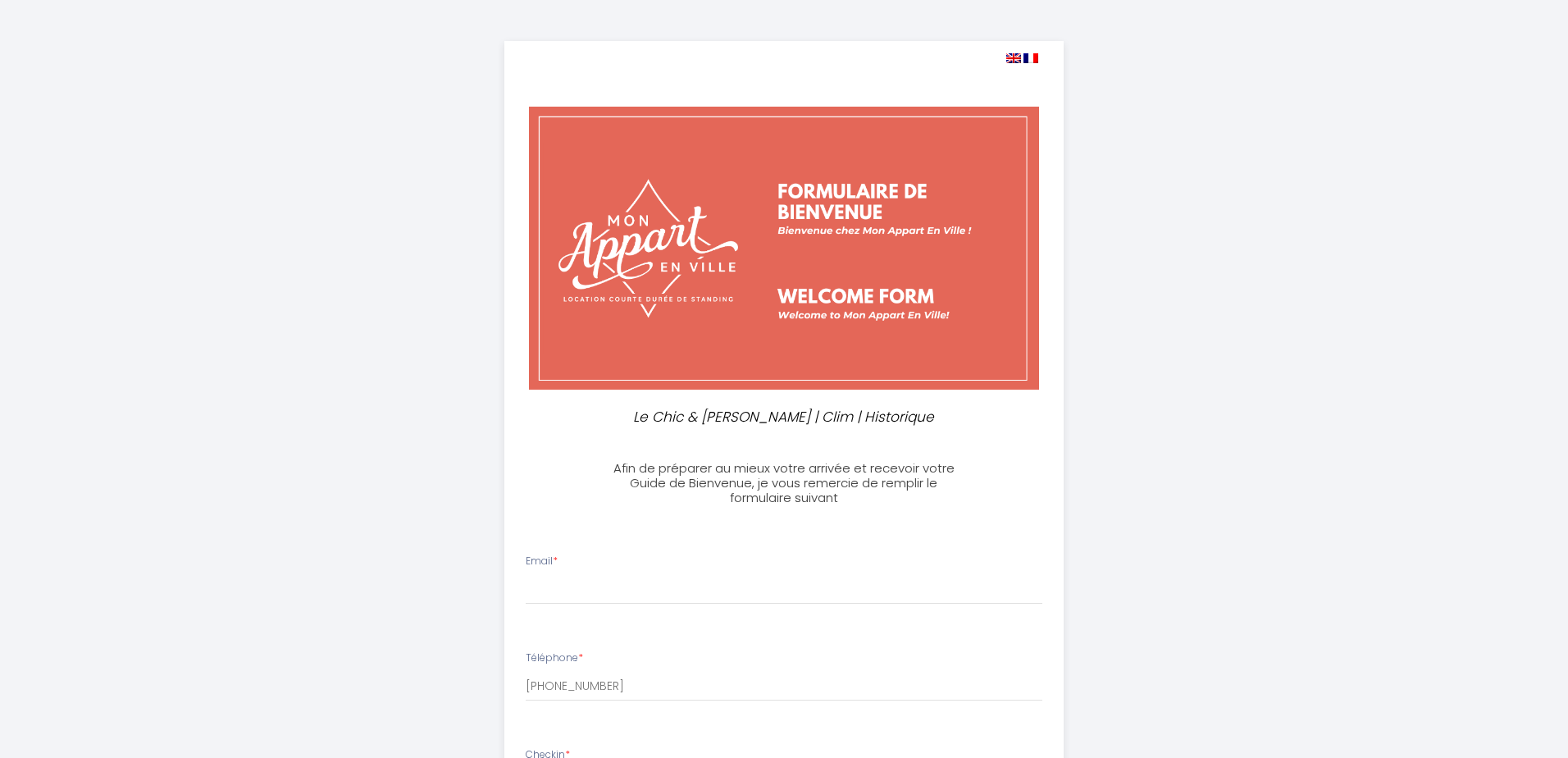
select select
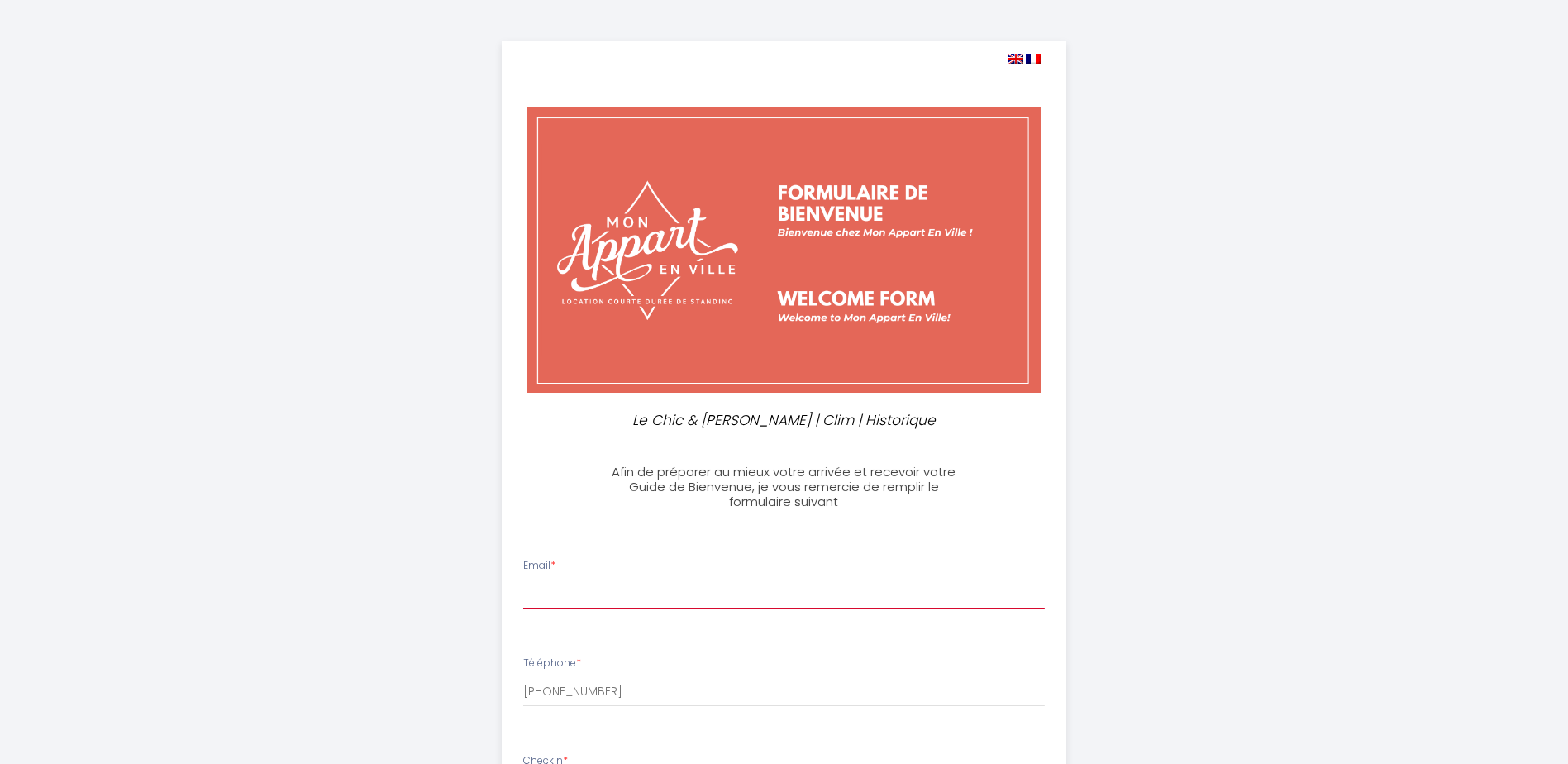
click at [607, 585] on input "Email *" at bounding box center [784, 594] width 522 height 30
type input "[PERSON_NAME][EMAIL_ADDRESS][PERSON_NAME][DOMAIN_NAME]"
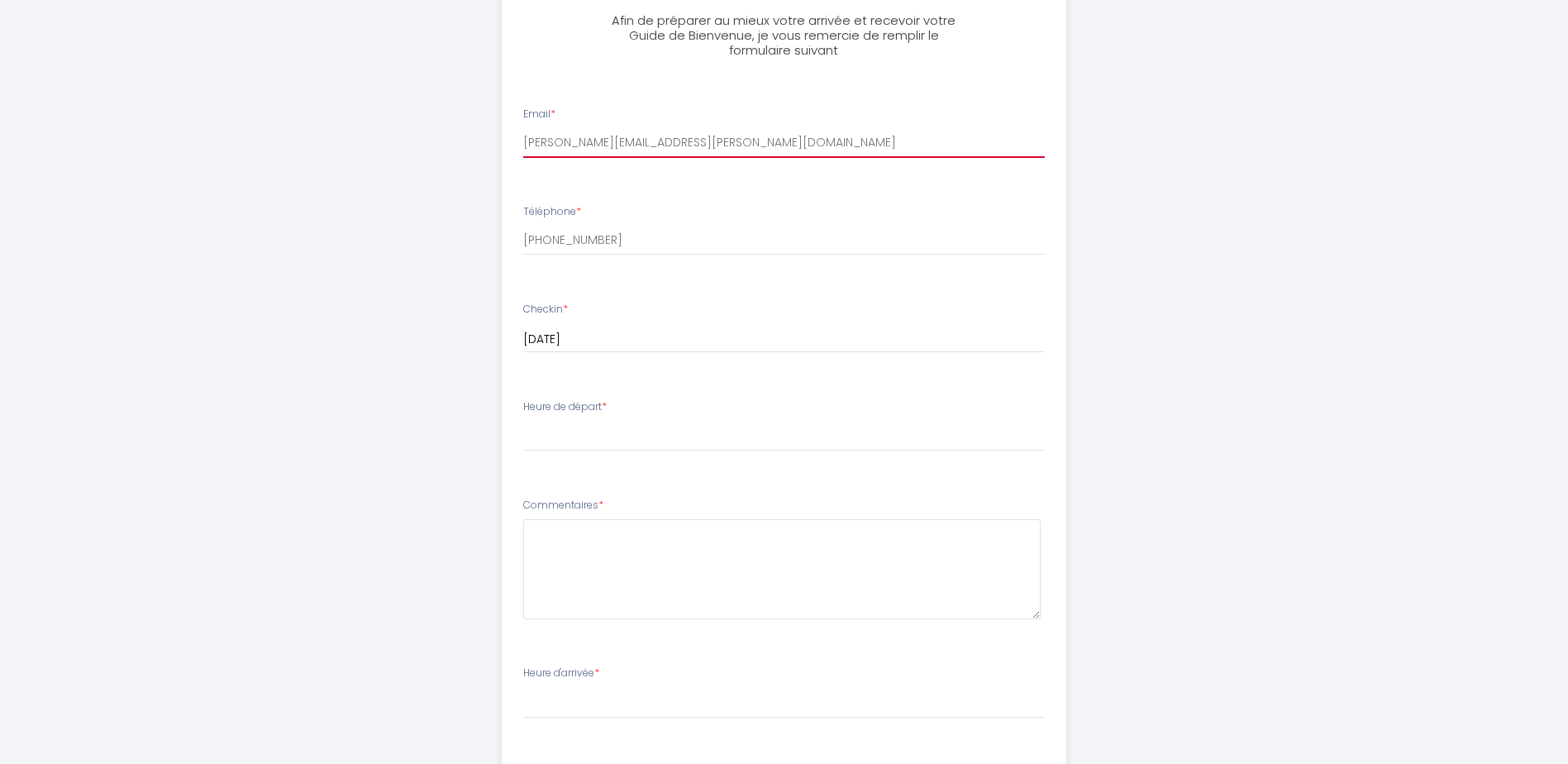
scroll to position [410, 0]
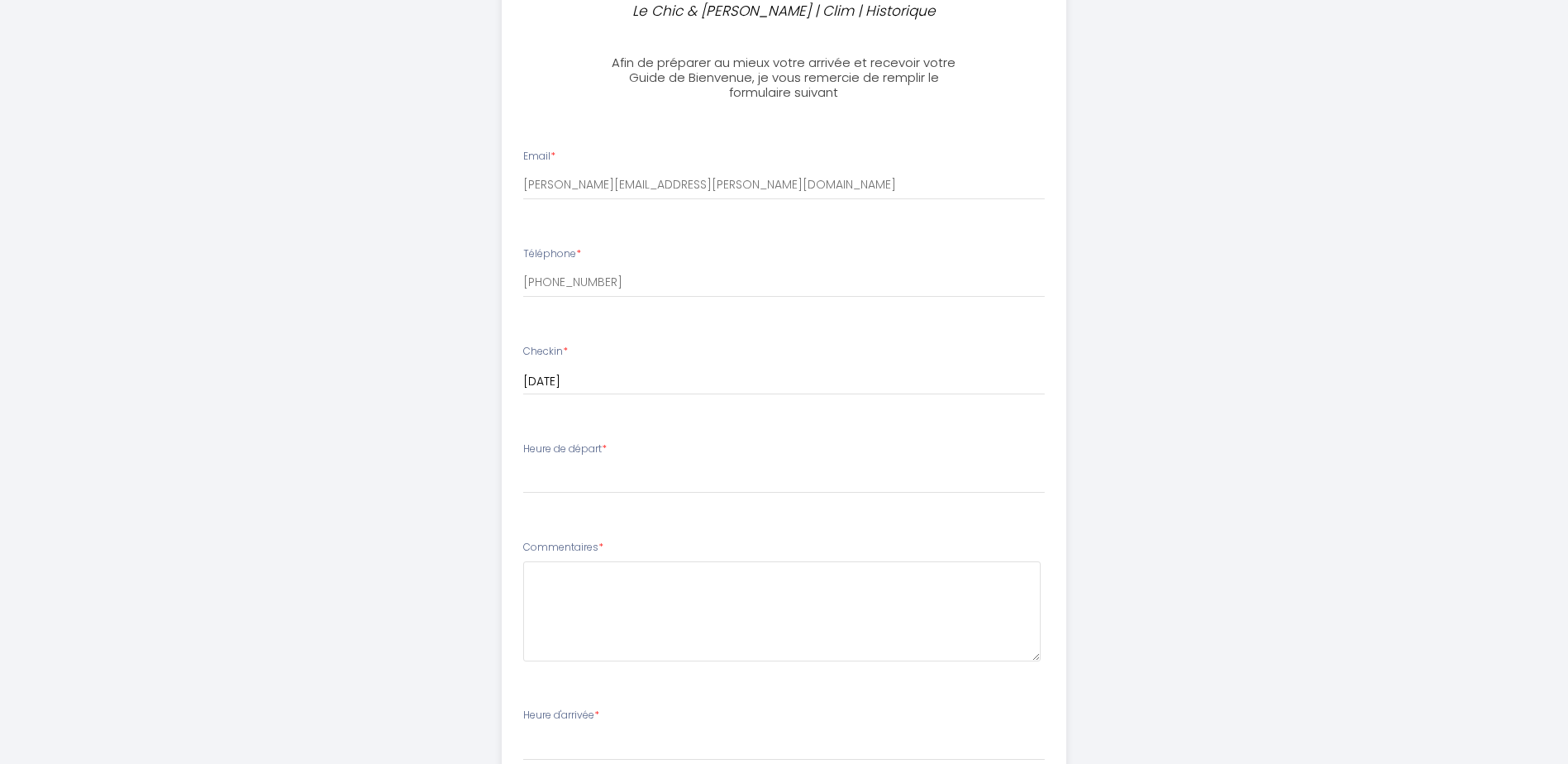
drag, startPoint x: 525, startPoint y: 448, endPoint x: 603, endPoint y: 449, distance: 78.0
click at [603, 449] on label "Heure de départ *" at bounding box center [566, 450] width 84 height 15
drag, startPoint x: 603, startPoint y: 449, endPoint x: 584, endPoint y: 446, distance: 19.2
click at [644, 448] on div "Heure de départ * 00:00 00:30 01:00 01:30 02:00 02:30 03:00 03:30 04:00 04:30 0…" at bounding box center [784, 469] width 522 height 53
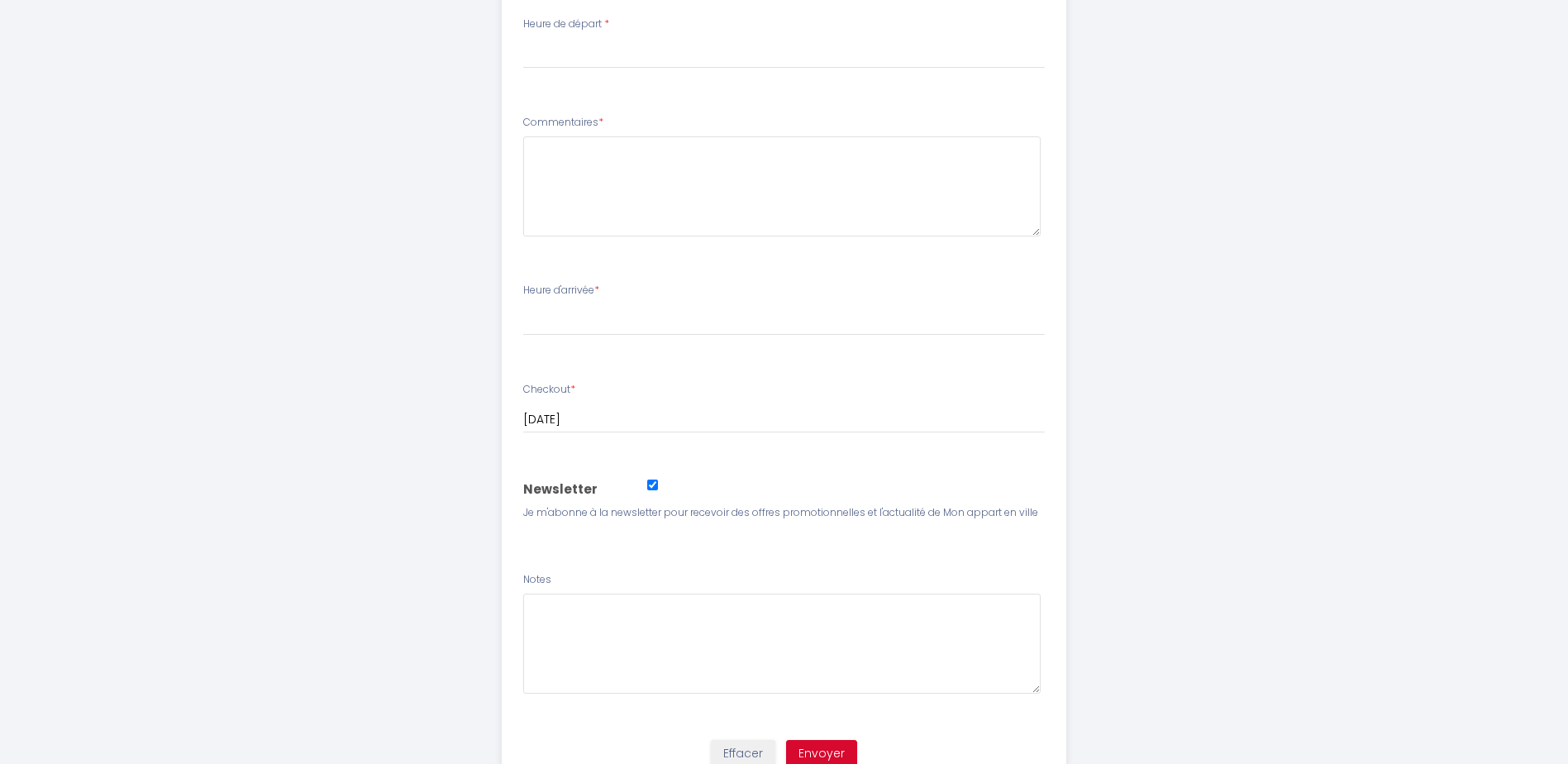
scroll to position [906, 0]
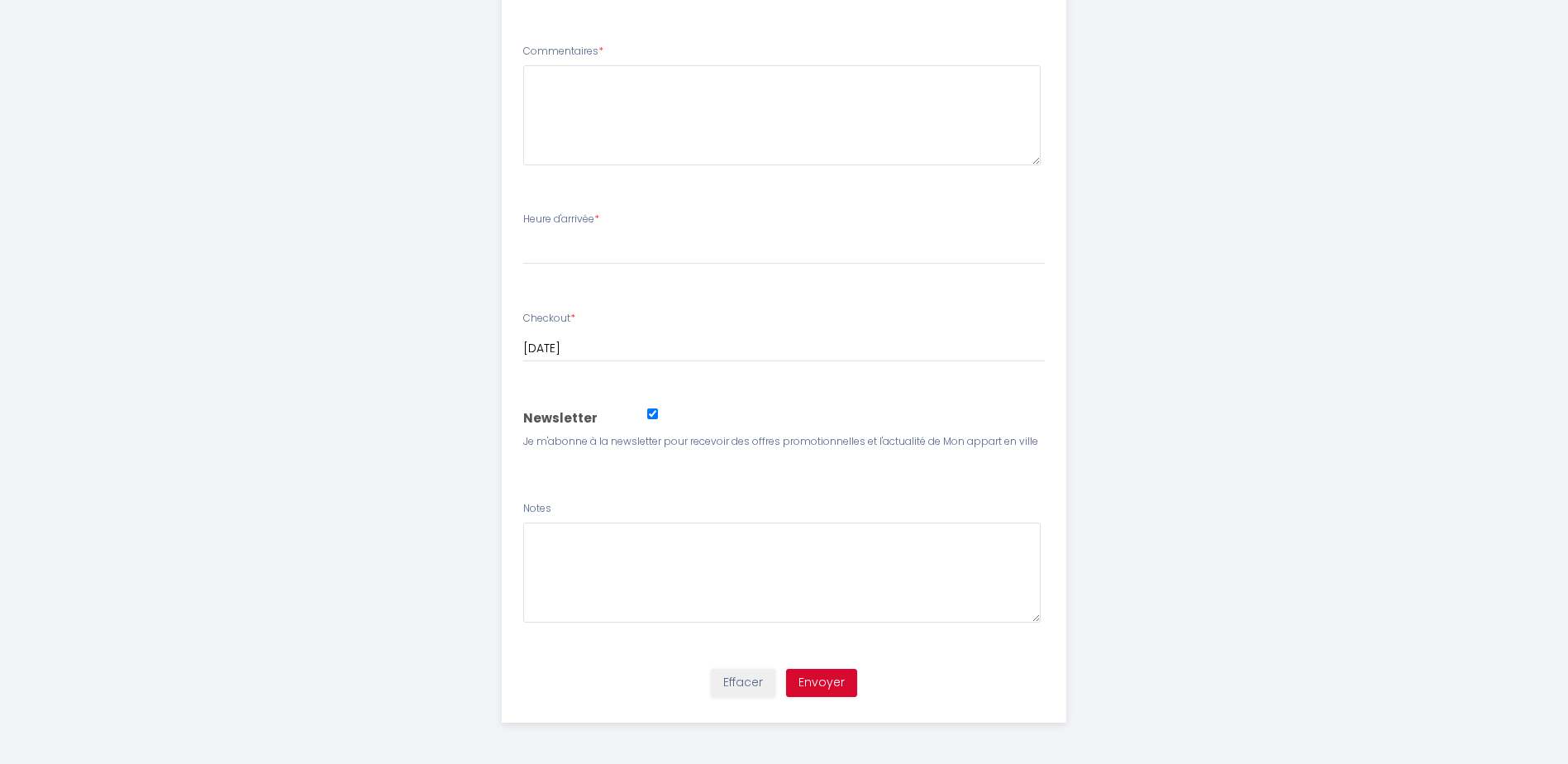
click at [651, 416] on input "Email *" at bounding box center [652, 413] width 10 height 10
checkbox input "false"
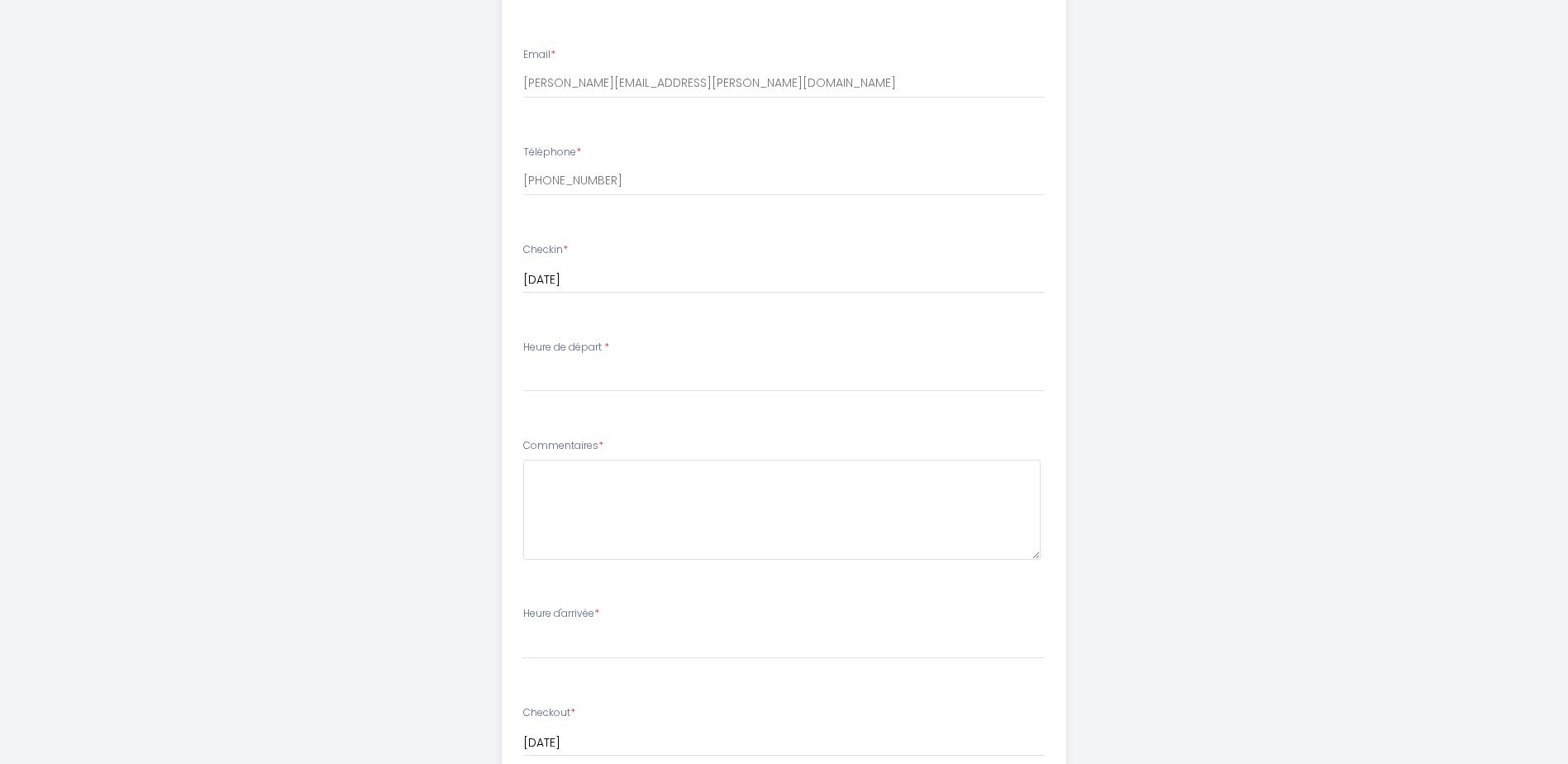
scroll to position [493, 0]
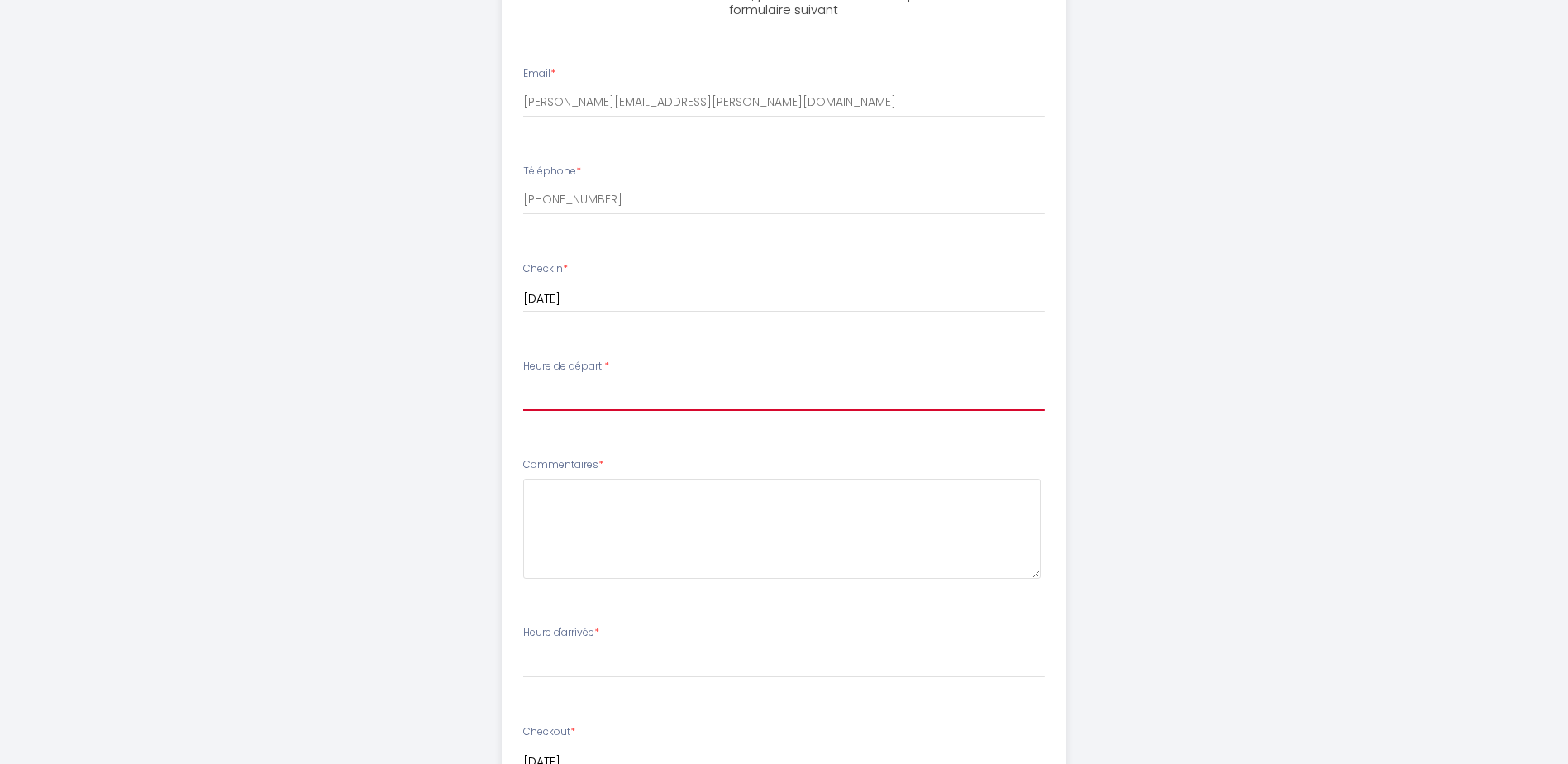
click at [640, 392] on select "00:00 00:30 01:00 01:30 02:00 02:30 03:00 03:30 04:00 04:30 05:00 05:30 06:00 0…" at bounding box center [784, 395] width 522 height 31
select select "11:00"
click at [524, 380] on select "00:00 00:30 01:00 01:30 02:00 02:30 03:00 03:30 04:00 04:30 05:00 05:30 06:00 0…" at bounding box center [784, 395] width 522 height 31
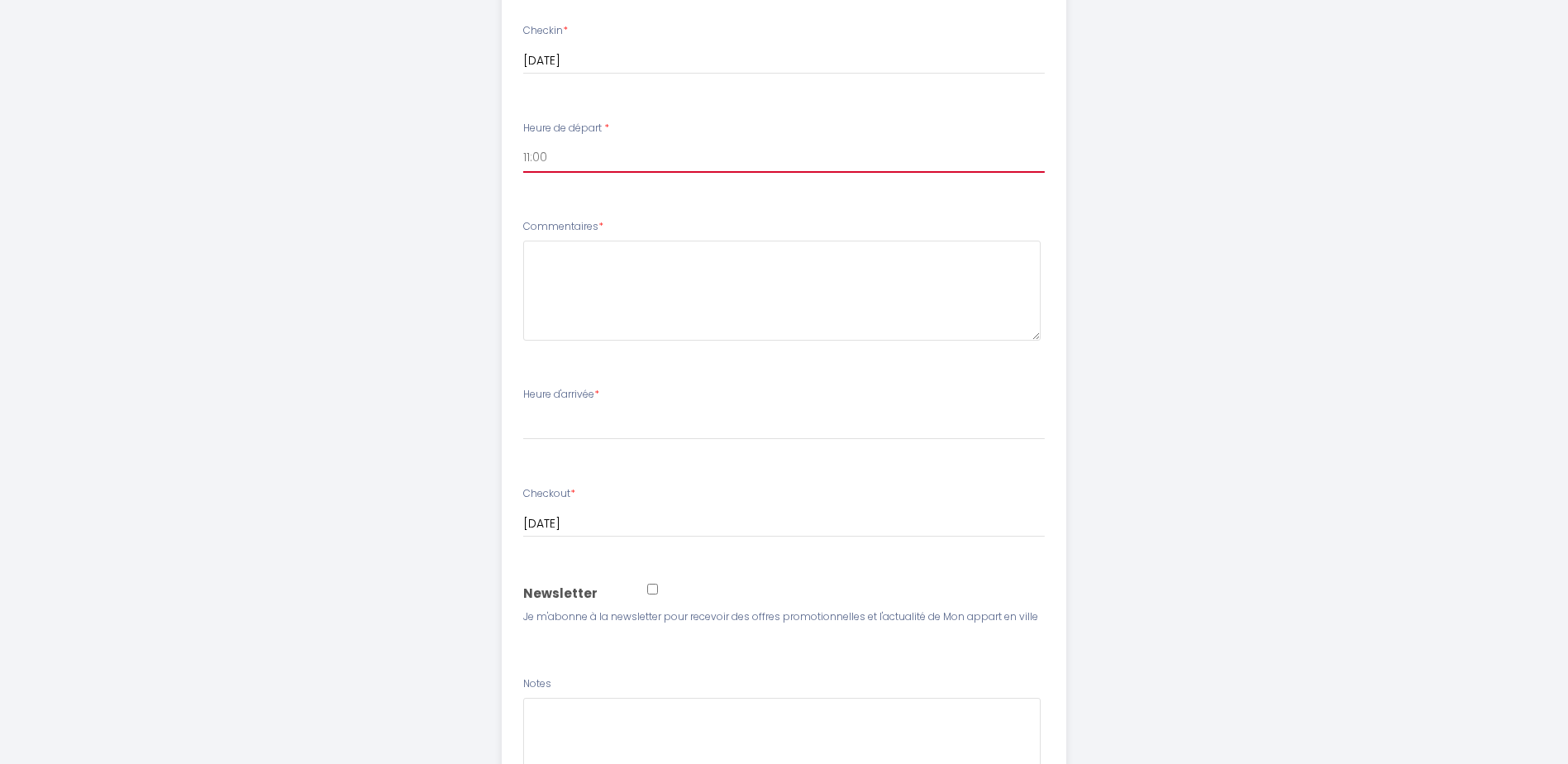
scroll to position [740, 0]
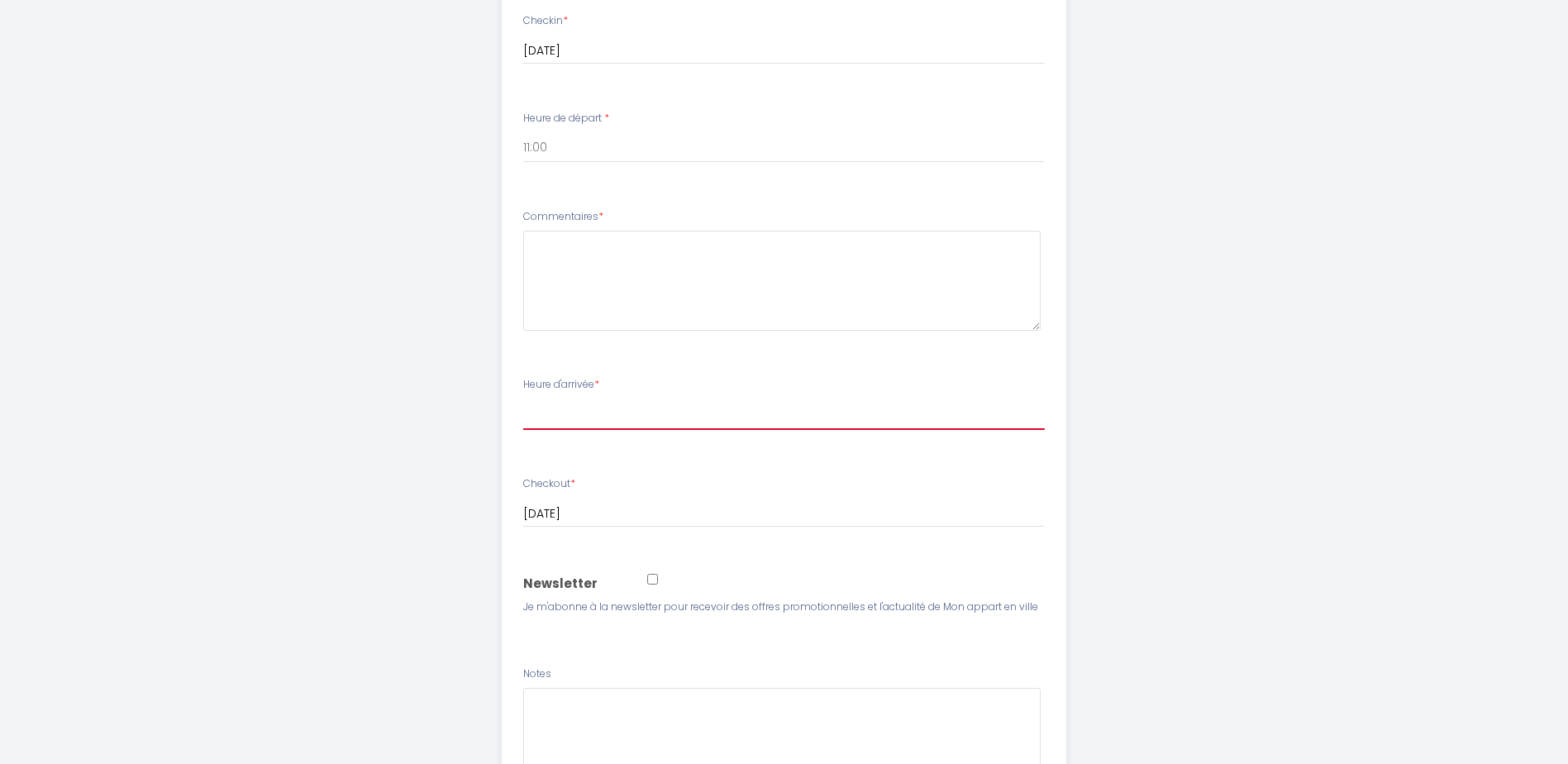
click at [539, 417] on select "16:00 16:30 17:00 17:30 18:00 18:30 19:00 19:30 20:00 20:30 21:00 21:30 22:00 2…" at bounding box center [784, 414] width 522 height 31
select select "16:00"
click at [524, 399] on select "16:00 16:30 17:00 17:30 18:00 18:30 19:00 19:30 20:00 20:30 21:00 21:30 22:00 2…" at bounding box center [784, 414] width 522 height 31
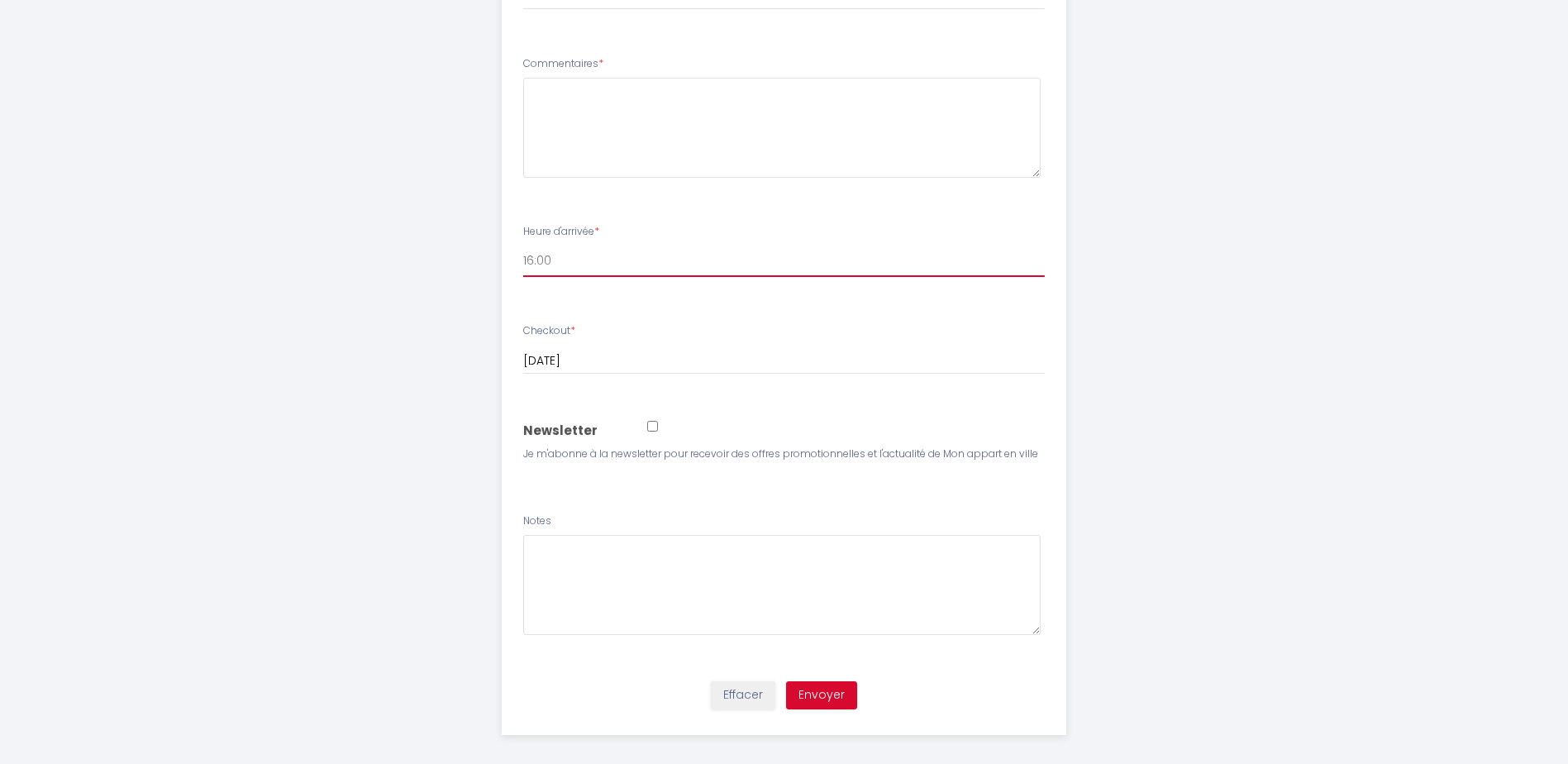
scroll to position [906, 0]
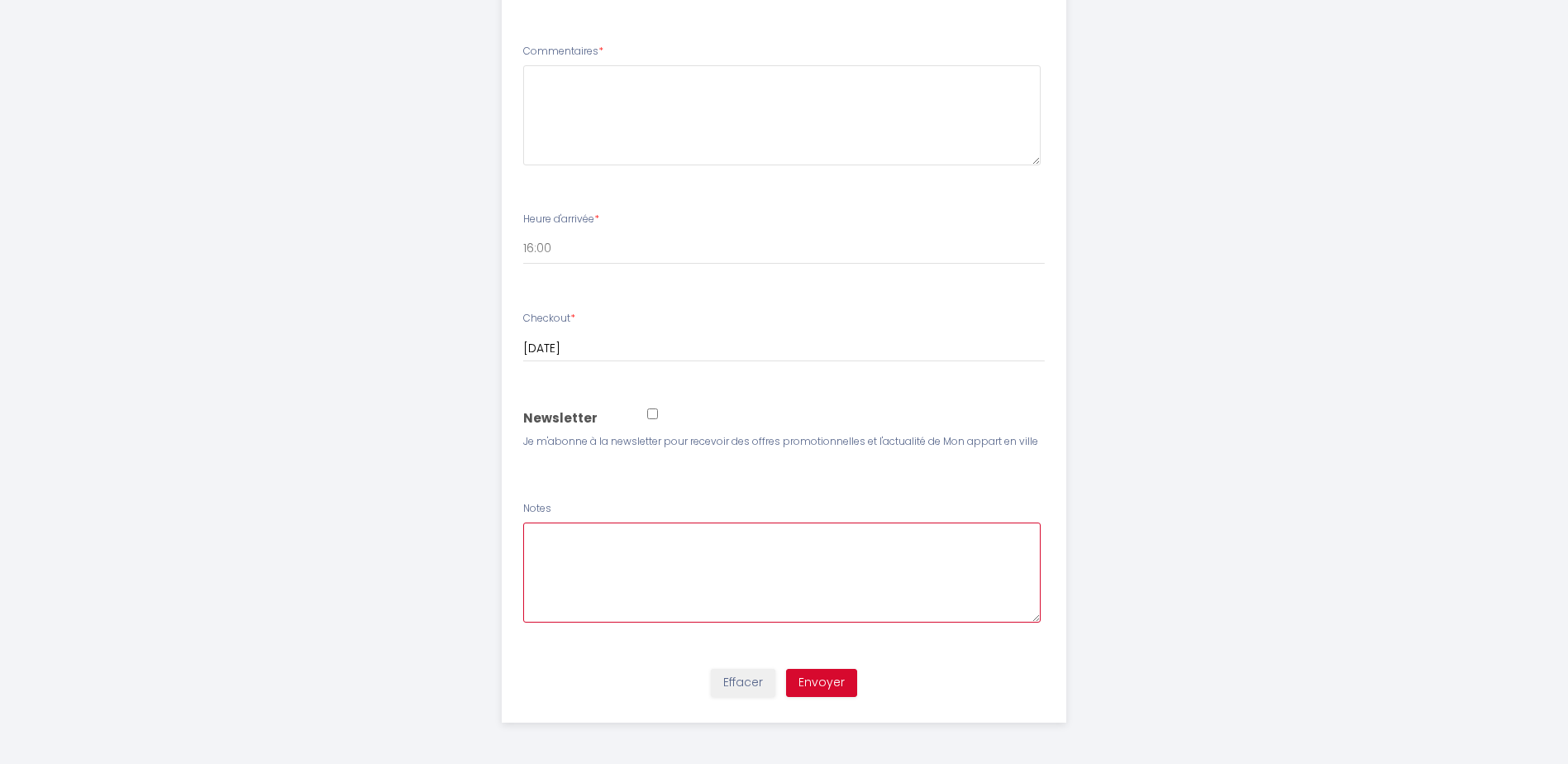
click at [539, 537] on textarea at bounding box center [783, 573] width 518 height 100
type textarea "Please send entry details"
click at [814, 682] on button "Envoyer" at bounding box center [822, 683] width 71 height 29
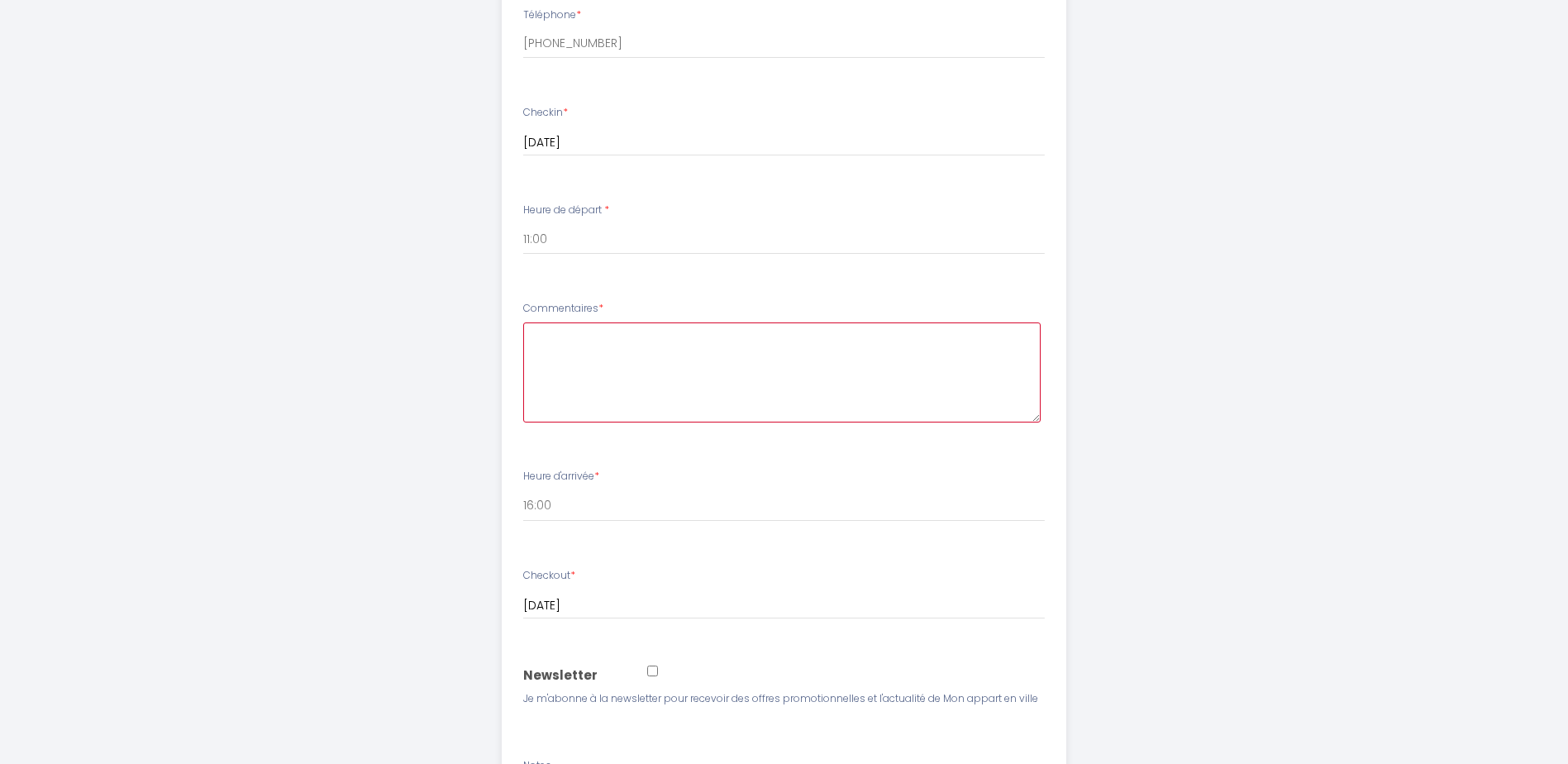
scroll to position [657, 0]
click at [595, 300] on label "Commentaires *" at bounding box center [564, 300] width 80 height 15
drag, startPoint x: 595, startPoint y: 300, endPoint x: 521, endPoint y: 292, distance: 74.4
click at [521, 292] on li "Commentaires *" at bounding box center [784, 361] width 563 height 158
drag, startPoint x: 521, startPoint y: 292, endPoint x: 546, endPoint y: 297, distance: 25.5
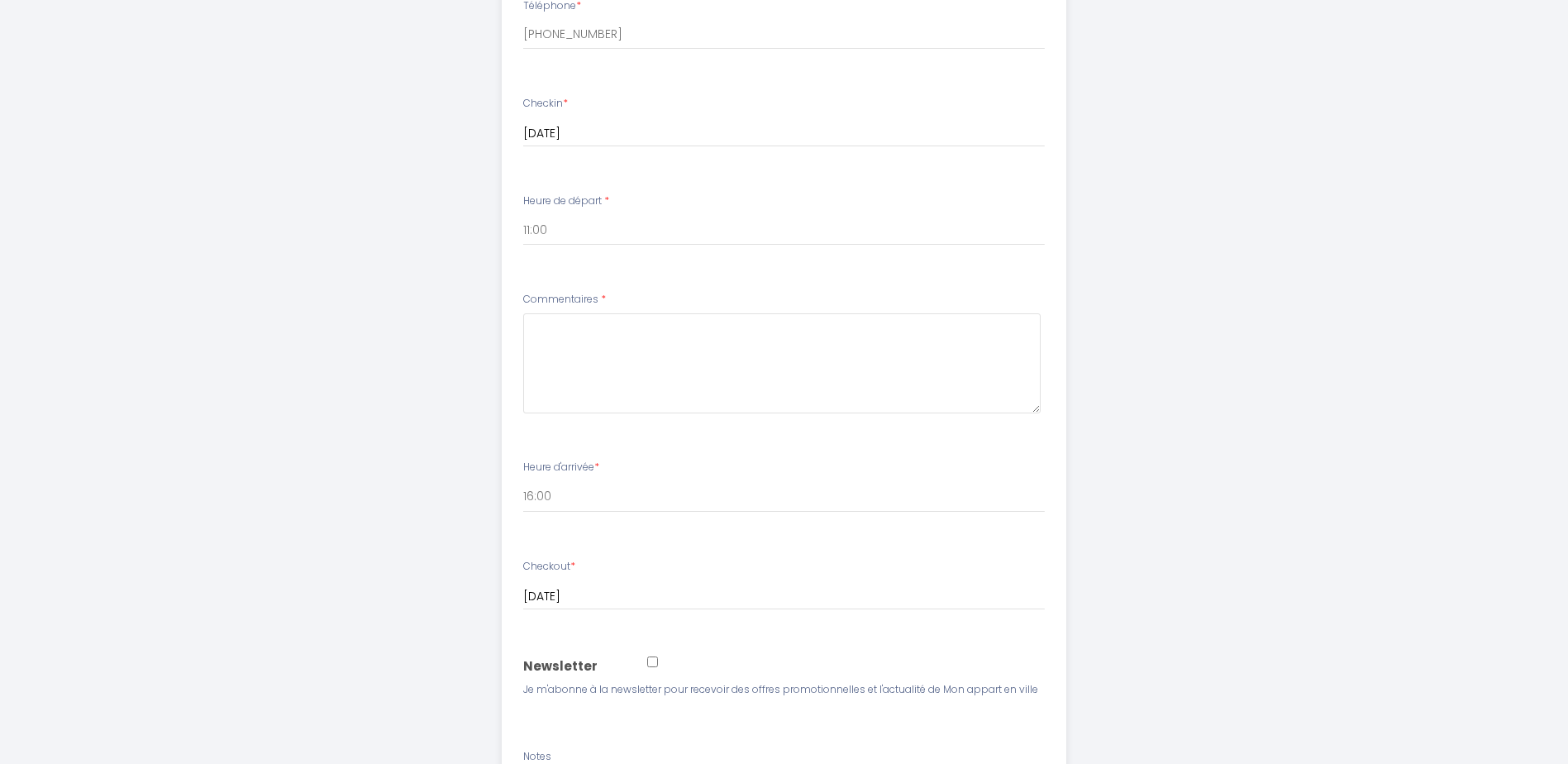
click at [644, 301] on div "Commentaires *" at bounding box center [784, 353] width 522 height 122
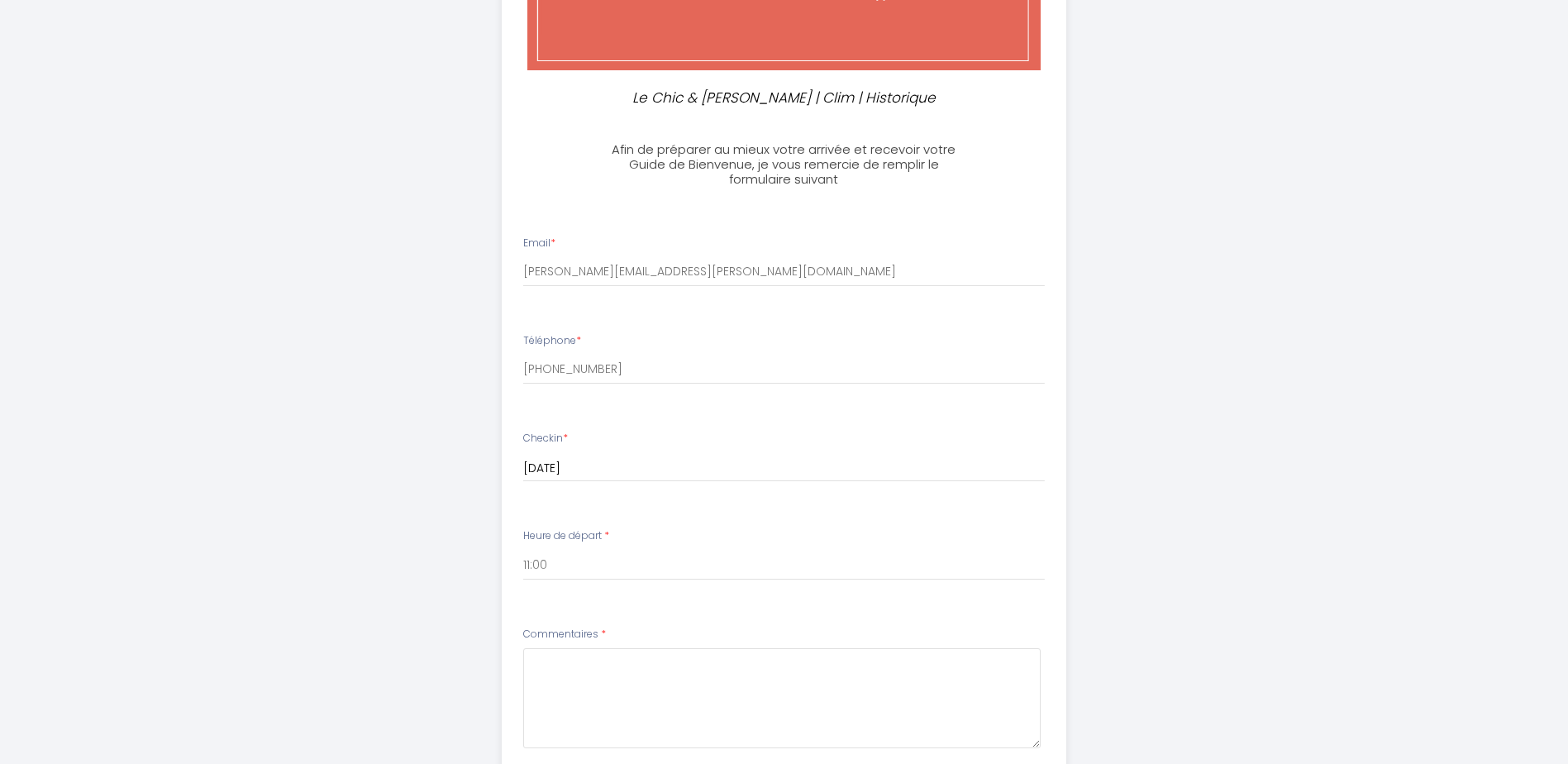
scroll to position [410, 0]
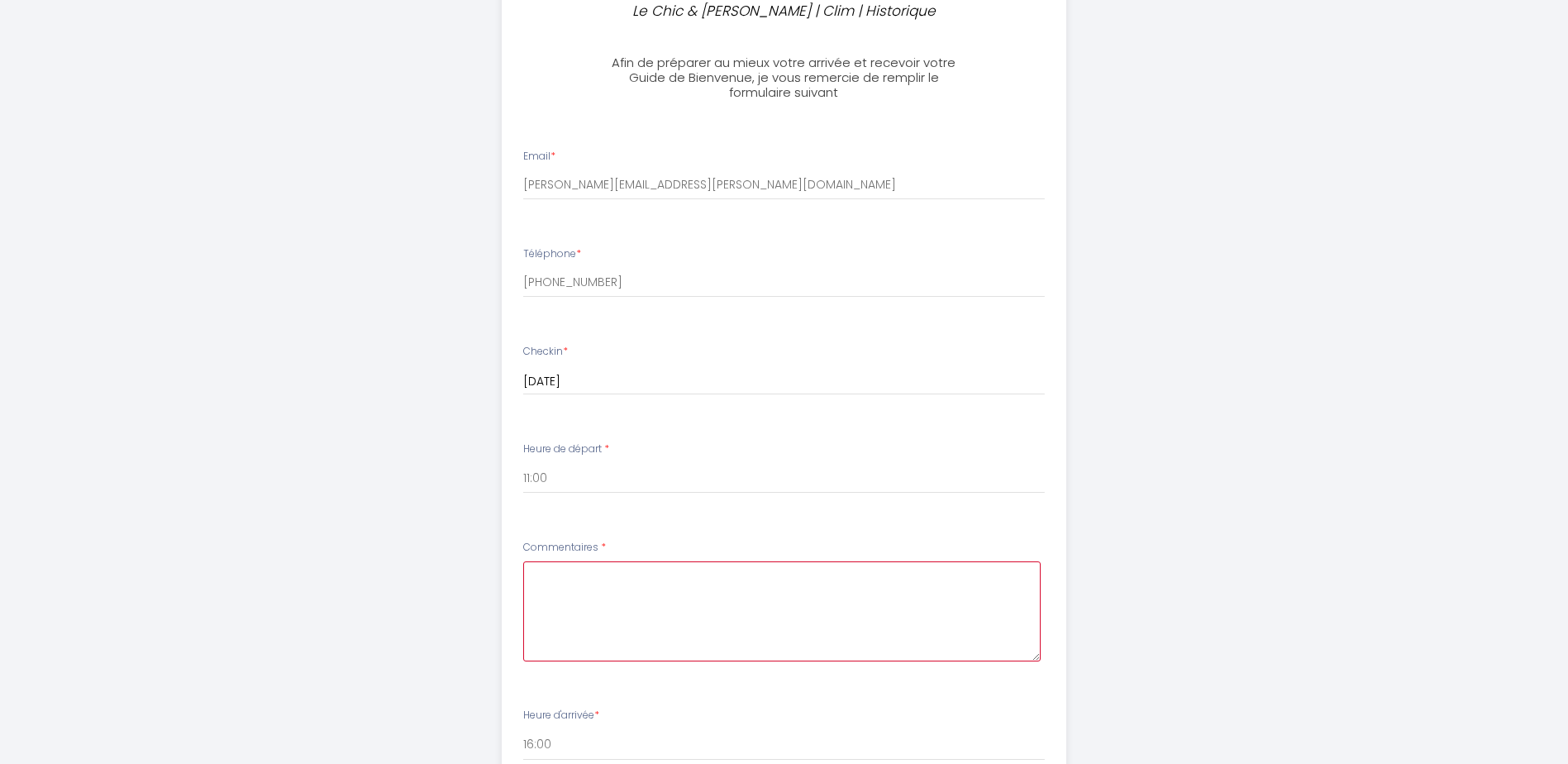
click at [678, 583] on textarea at bounding box center [783, 612] width 518 height 100
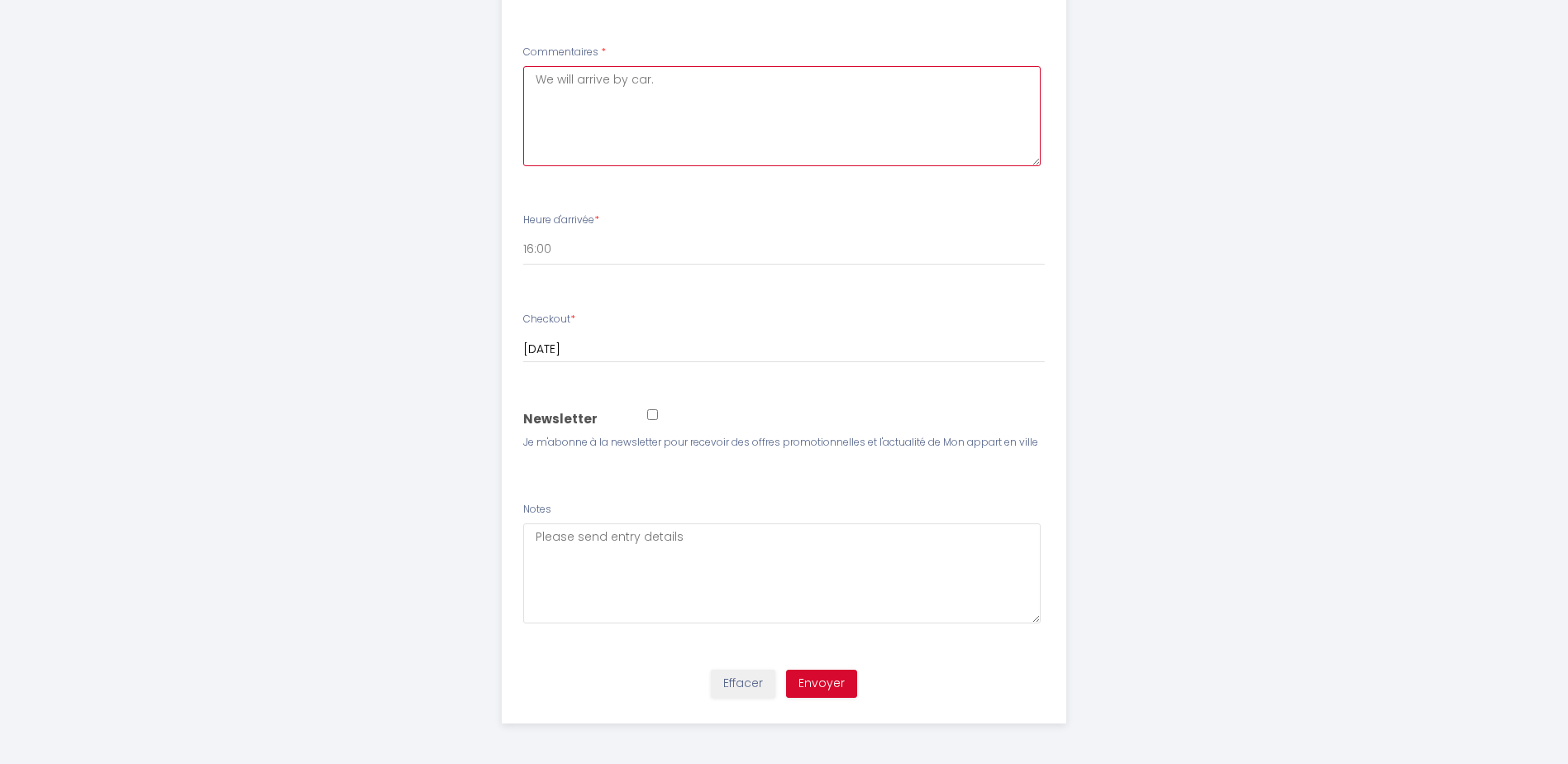
scroll to position [906, 0]
type textarea "We will arrive by car."
click at [811, 681] on button "Envoyer" at bounding box center [822, 683] width 71 height 29
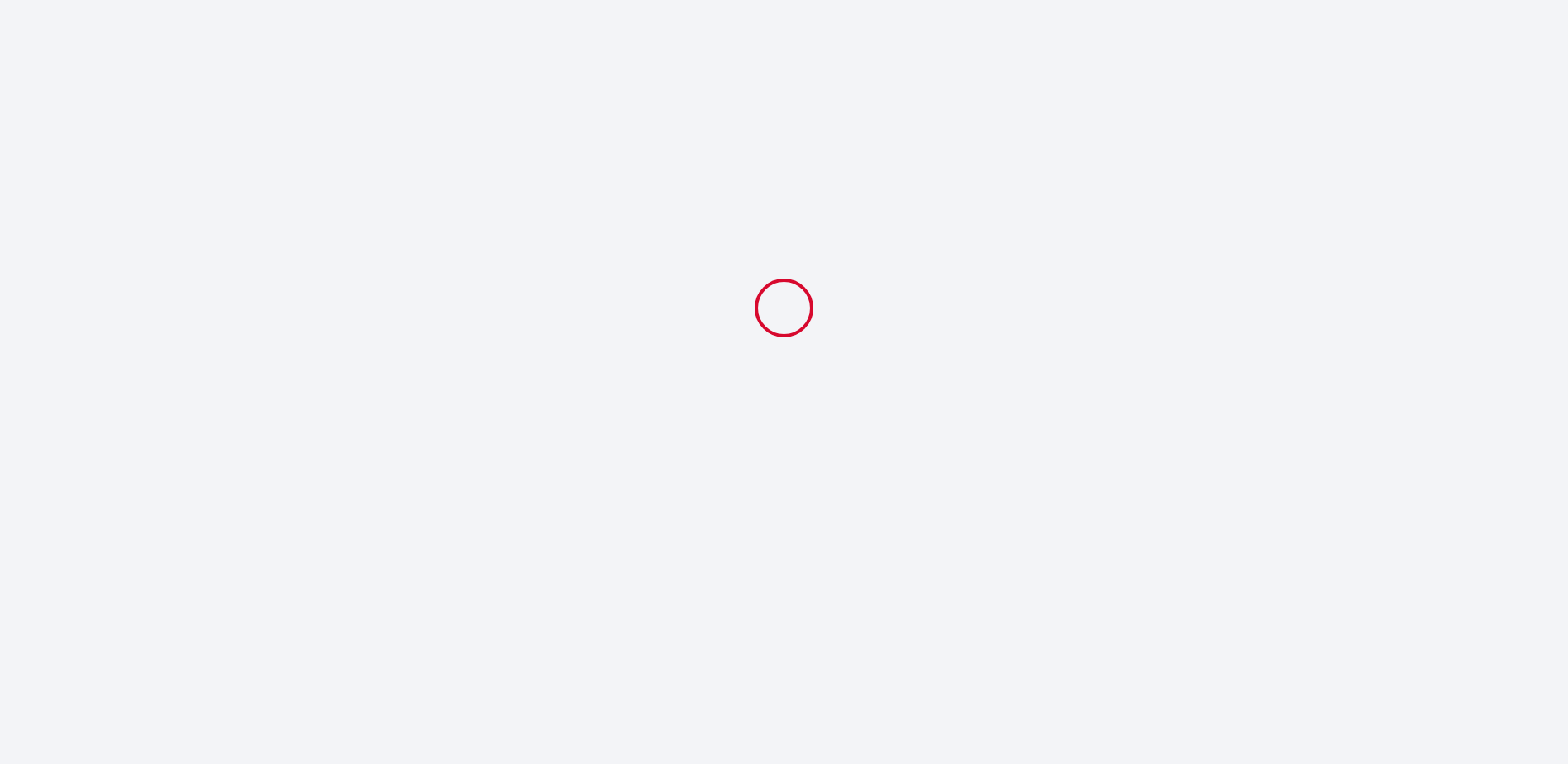
select select "11:00"
